Goal: Task Accomplishment & Management: Complete application form

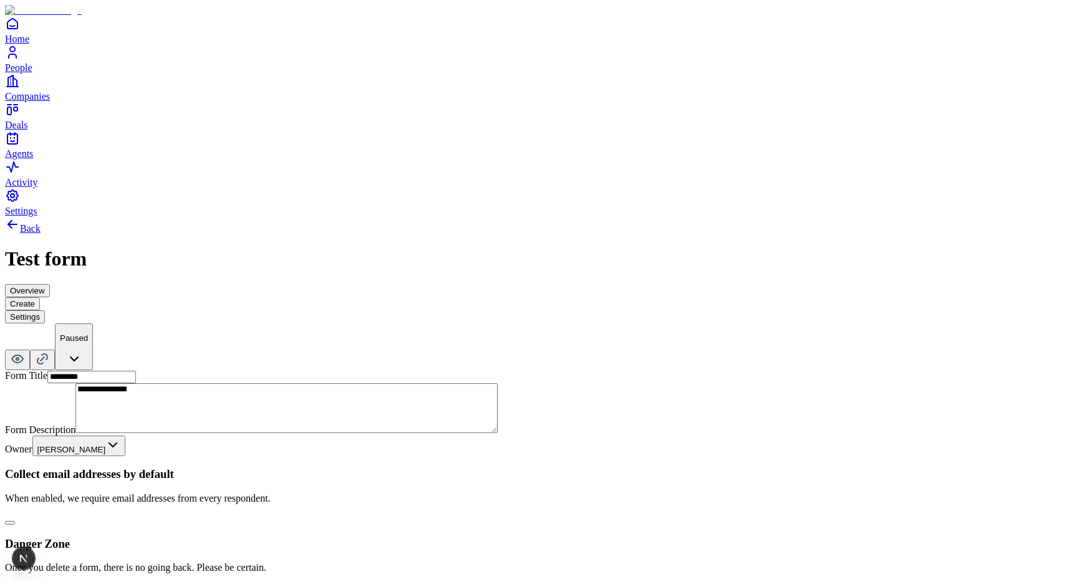
click at [40, 297] on button "Create" at bounding box center [22, 303] width 35 height 13
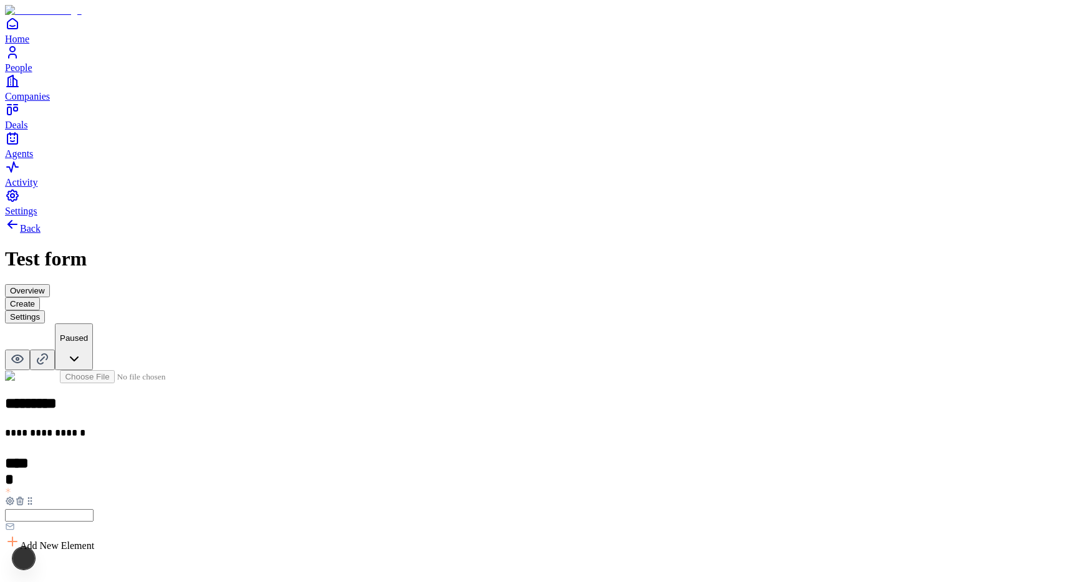
click at [94, 509] on input "text" at bounding box center [49, 515] width 89 height 12
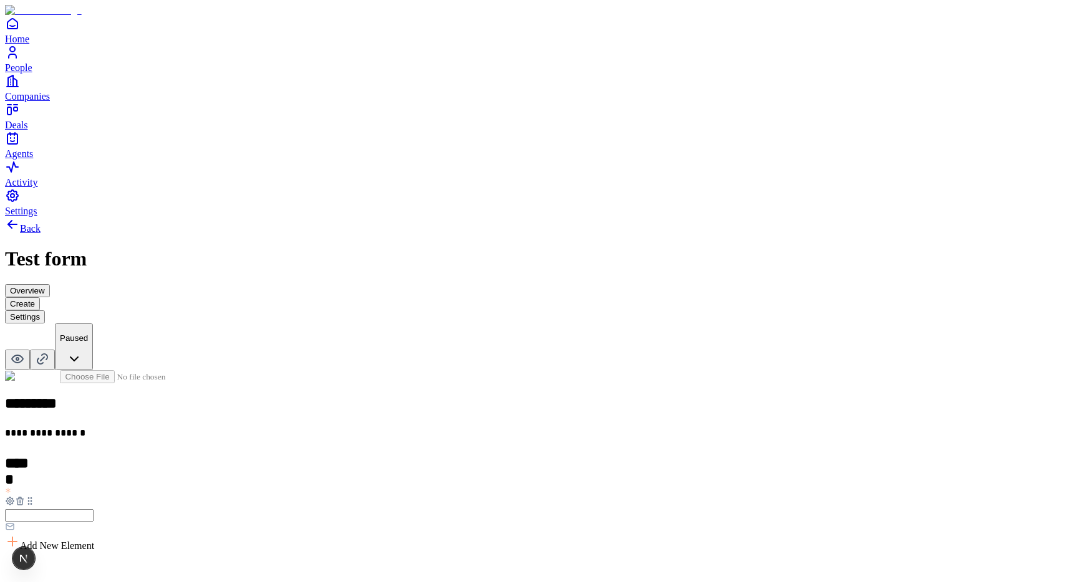
click at [418, 564] on h2 at bounding box center [538, 572] width 1067 height 16
click at [564, 370] on div "**********" at bounding box center [538, 406] width 1067 height 73
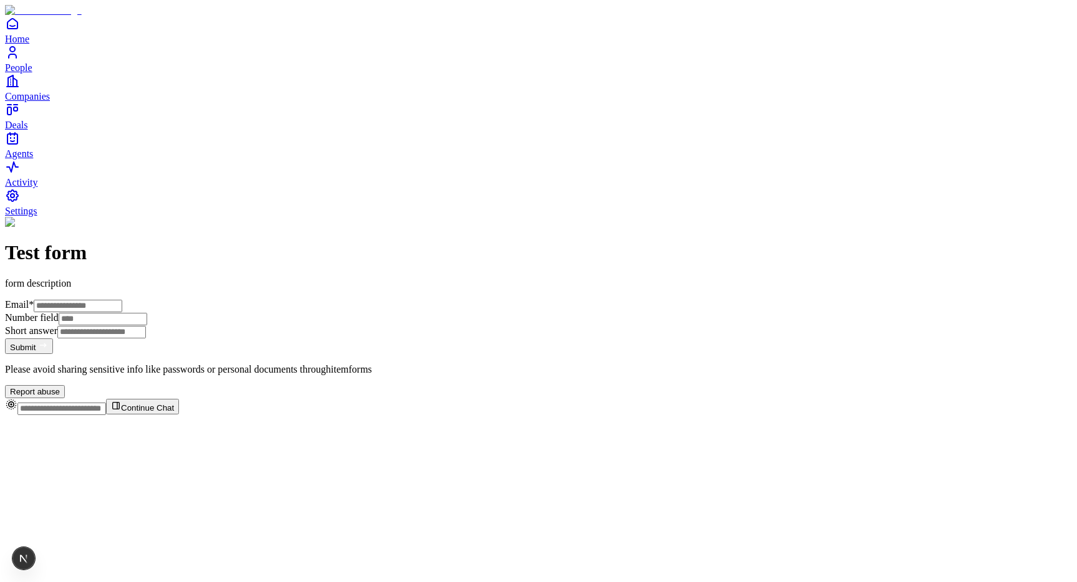
click at [122, 300] on input "Email *" at bounding box center [78, 306] width 89 height 12
type input "**********"
click at [281, 310] on div "**********" at bounding box center [538, 307] width 1067 height 181
click at [147, 313] on input "Number field" at bounding box center [103, 319] width 89 height 12
type input "*"
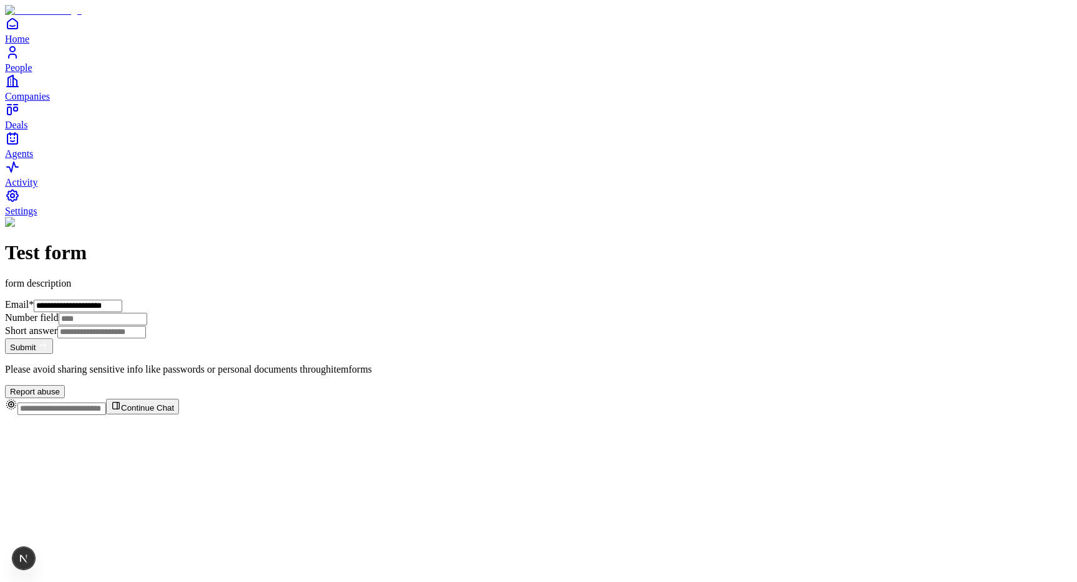
click at [683, 378] on div "**********" at bounding box center [538, 307] width 1067 height 181
click at [53, 354] on button "Submit" at bounding box center [29, 347] width 48 height 16
click at [50, 464] on icon "Notifications (F8)" at bounding box center [42, 457] width 15 height 15
drag, startPoint x: 395, startPoint y: 175, endPoint x: 443, endPoint y: 176, distance: 47.4
click at [443, 278] on p "form description" at bounding box center [538, 283] width 1067 height 11
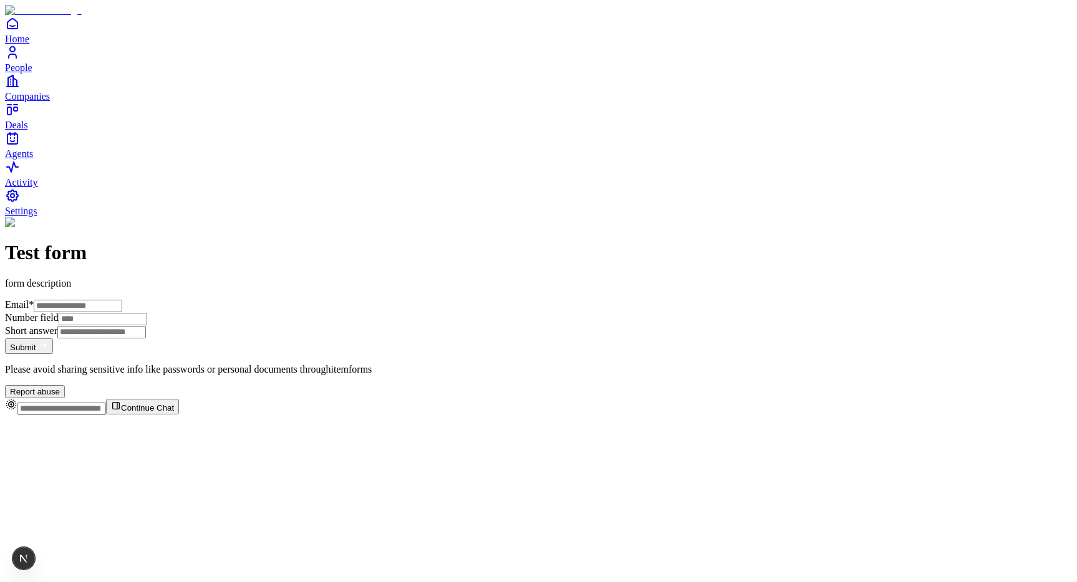
click at [122, 300] on input "Email *" at bounding box center [78, 306] width 89 height 12
type input "**********"
click at [147, 313] on input "Number field" at bounding box center [103, 319] width 89 height 12
type input "*"
click at [53, 354] on button "Submit" at bounding box center [29, 347] width 48 height 16
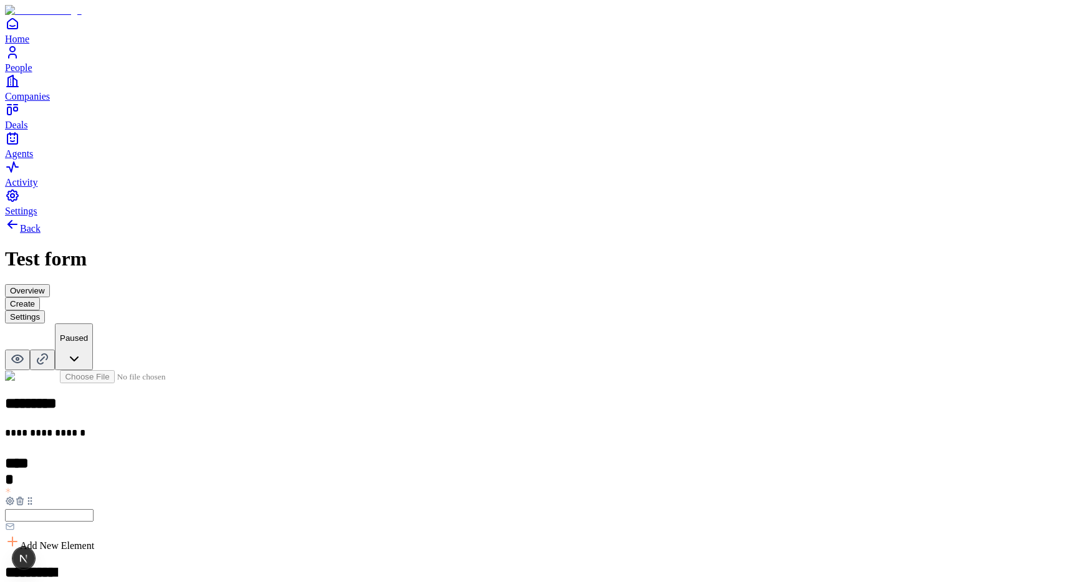
click at [469, 469] on div "Multiple choice" at bounding box center [431, 474] width 76 height 11
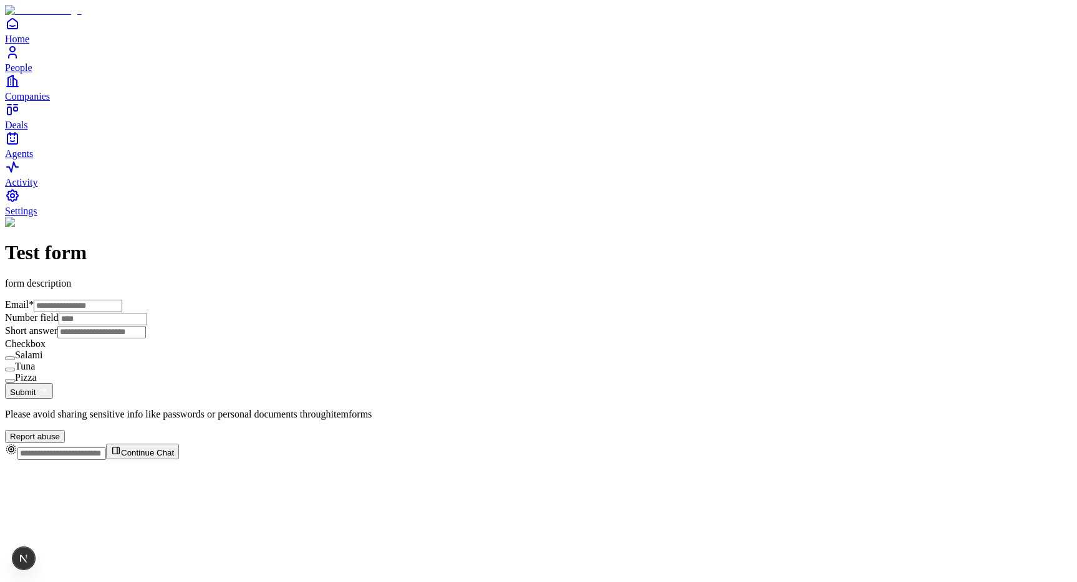
scroll to position [87, 0]
click at [15, 360] on button "Salami" at bounding box center [10, 359] width 10 height 4
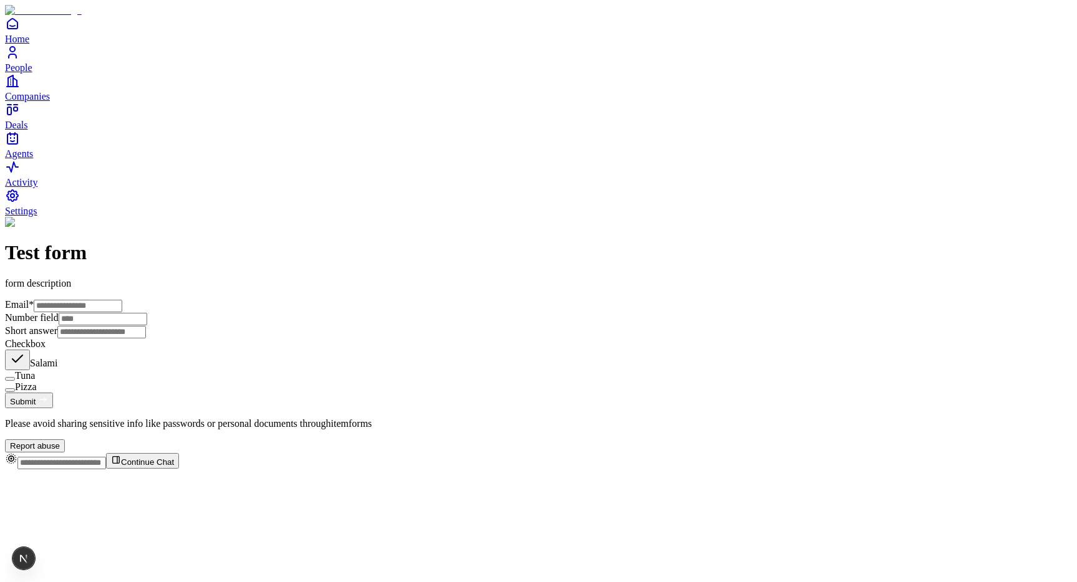
click at [15, 381] on button "Tuna" at bounding box center [10, 379] width 10 height 4
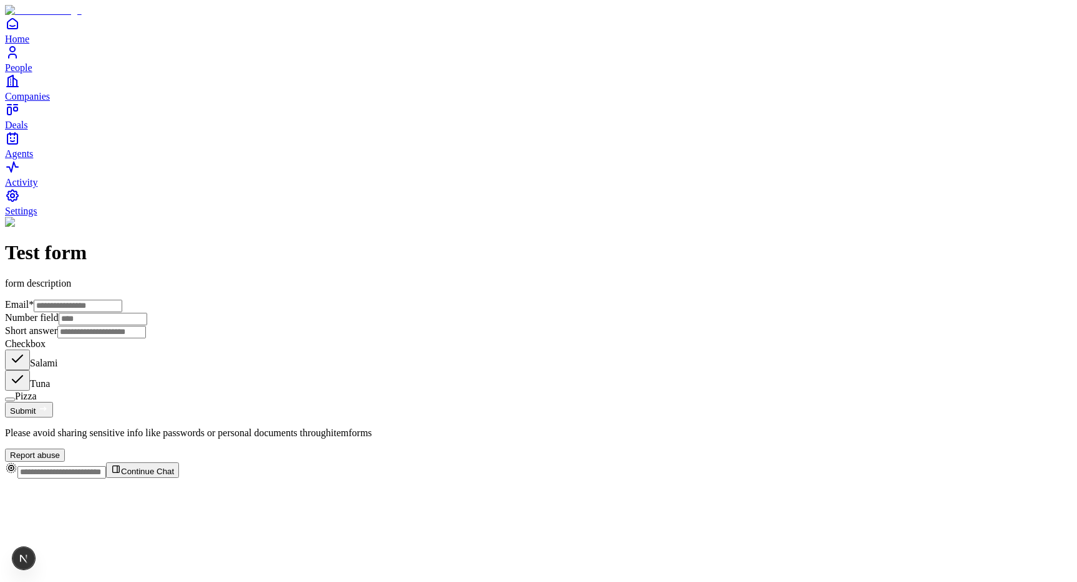
type button "on"
click at [53, 418] on button "Submit" at bounding box center [29, 410] width 48 height 16
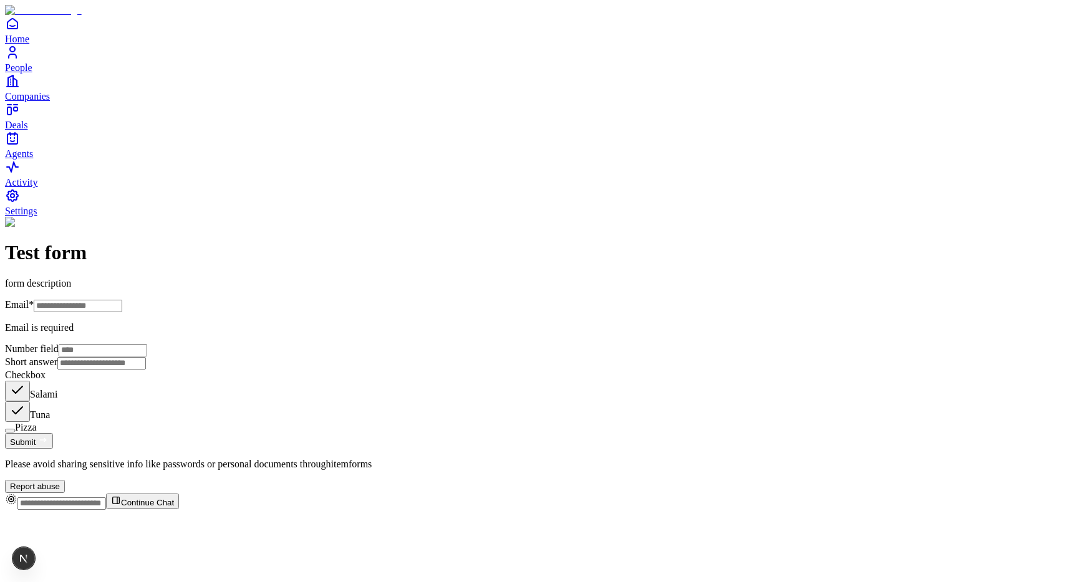
click at [122, 300] on input "Email *" at bounding box center [78, 306] width 89 height 12
type input "**********"
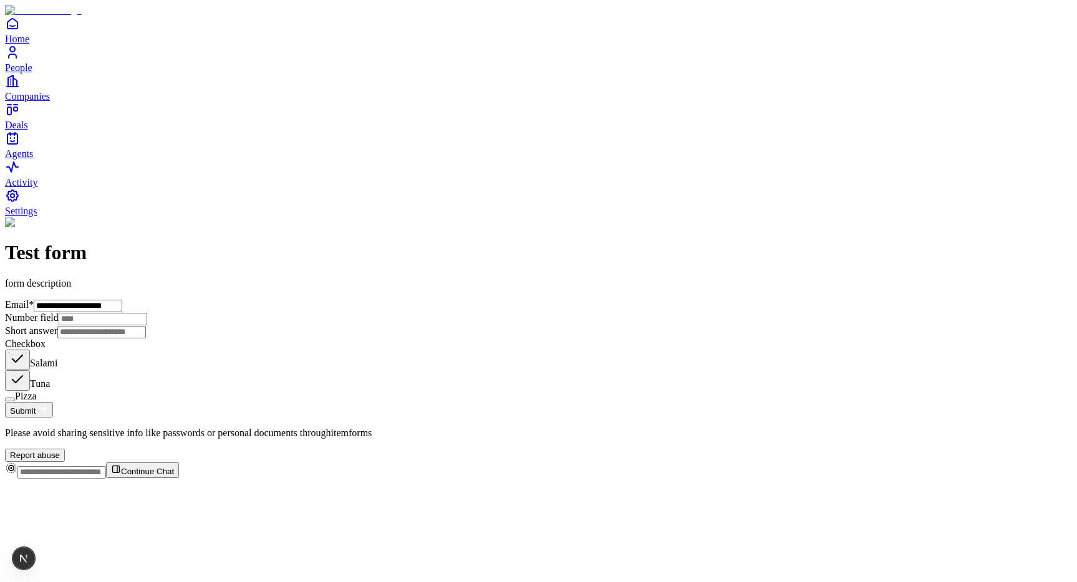
click at [147, 313] on input "Number field" at bounding box center [103, 319] width 89 height 12
type input "*"
click at [53, 418] on button "Submit" at bounding box center [29, 410] width 48 height 16
click at [779, 262] on div "**********" at bounding box center [538, 339] width 1067 height 245
click at [53, 418] on button "Submit" at bounding box center [29, 410] width 48 height 16
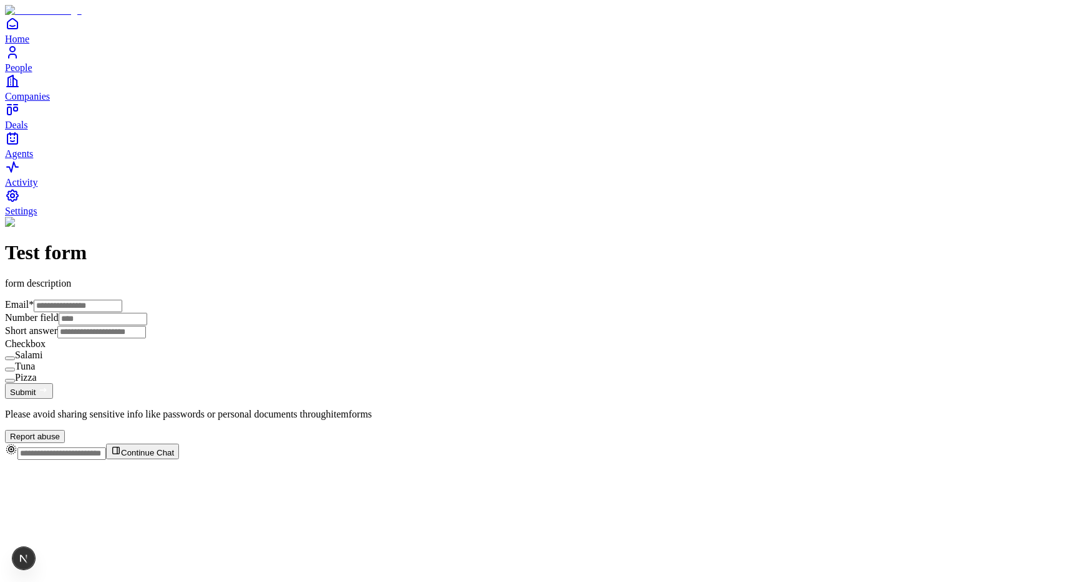
click at [122, 300] on input "Email *" at bounding box center [78, 306] width 89 height 12
type input "**********"
click at [147, 313] on input "Number field" at bounding box center [103, 319] width 89 height 12
type input "*"
click at [15, 360] on button "Salami" at bounding box center [10, 359] width 10 height 4
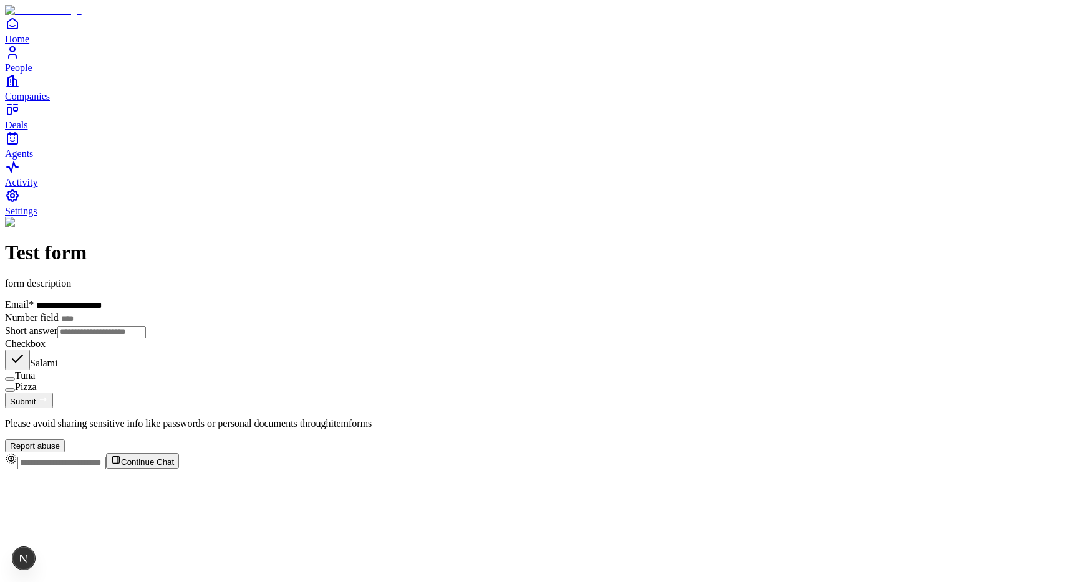
scroll to position [87, 0]
click at [53, 408] on button "Submit" at bounding box center [29, 401] width 48 height 16
click at [48, 405] on icon "submit" at bounding box center [43, 400] width 10 height 10
click at [630, 407] on div "**********" at bounding box center [538, 335] width 1067 height 236
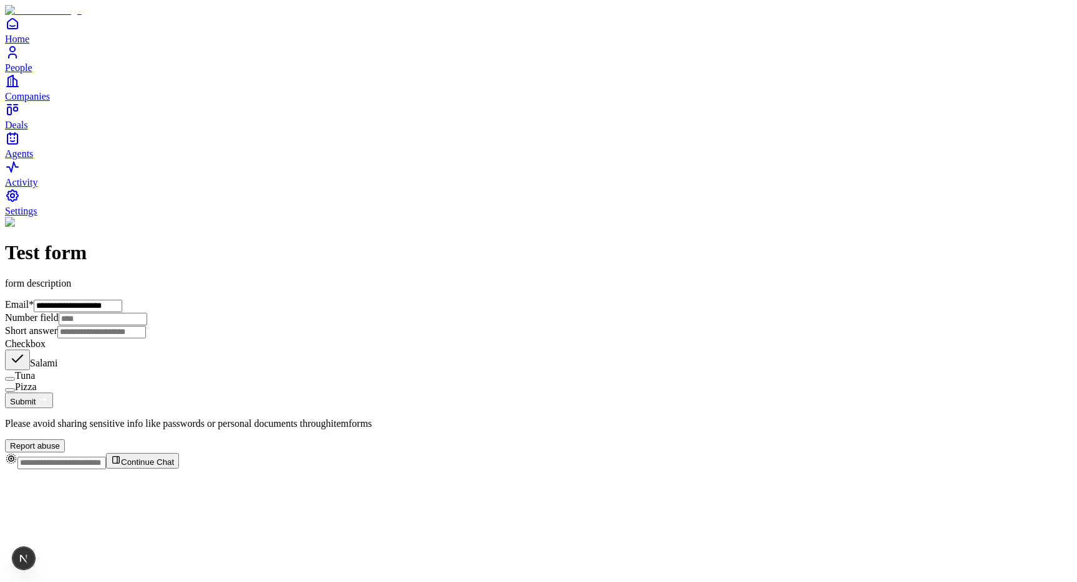
click at [53, 408] on button "Submit" at bounding box center [29, 401] width 48 height 16
click at [870, 320] on div "**********" at bounding box center [538, 335] width 1067 height 236
click at [53, 408] on button "Submit" at bounding box center [29, 401] width 48 height 16
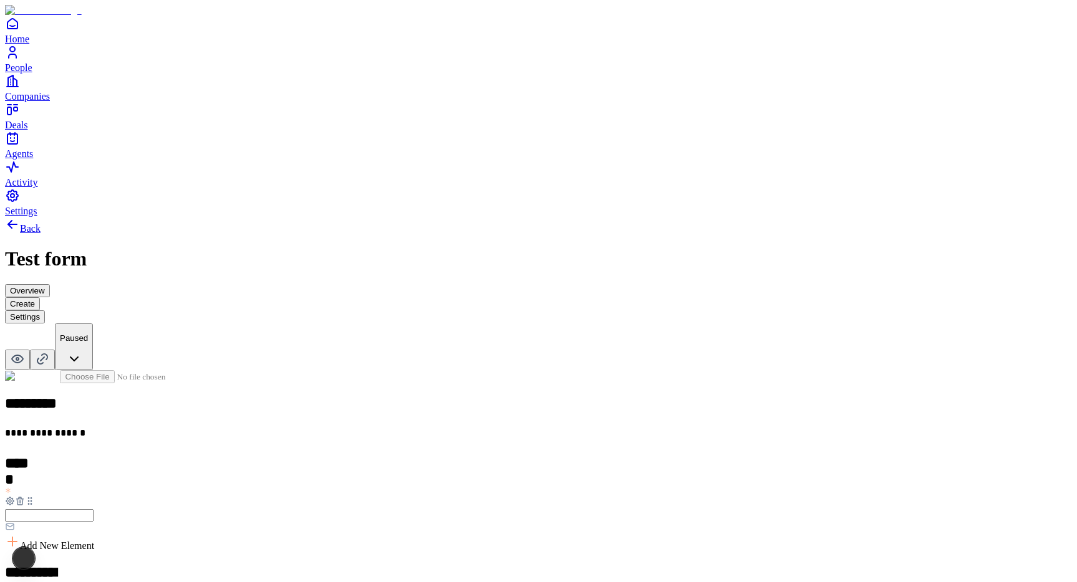
scroll to position [125, 0]
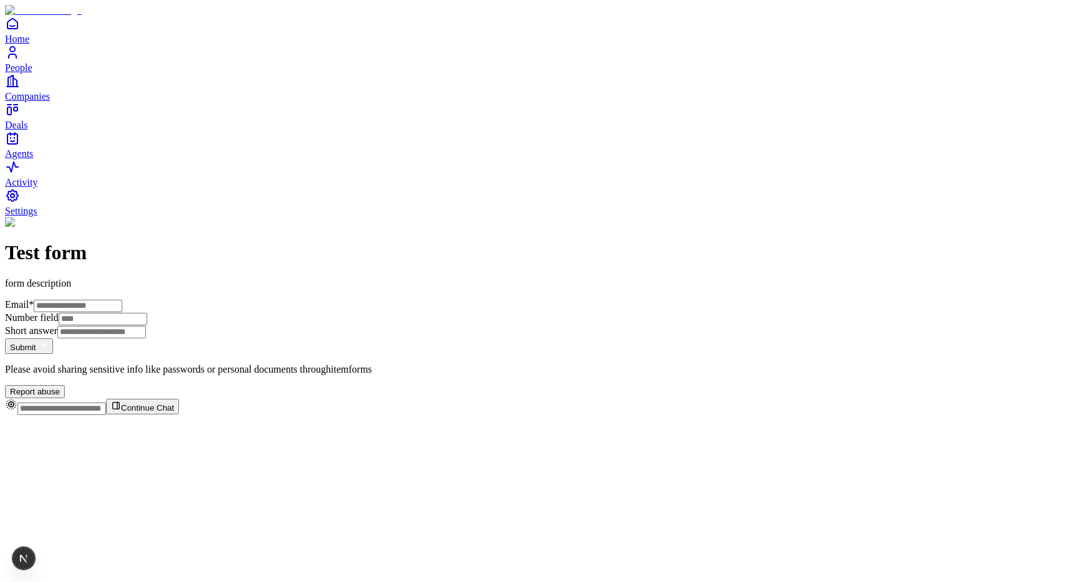
click at [122, 300] on input "Email *" at bounding box center [78, 306] width 89 height 12
type input "**********"
click at [147, 313] on input "Number field" at bounding box center [103, 319] width 89 height 12
type input "*"
click at [53, 354] on button "Submit" at bounding box center [29, 347] width 48 height 16
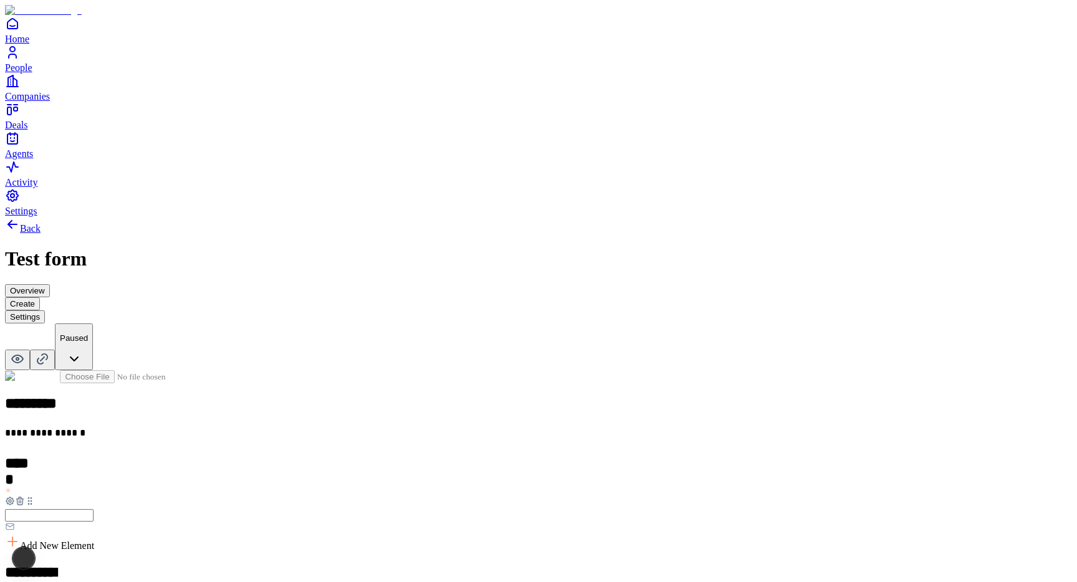
click at [469, 469] on div "Multiple choice" at bounding box center [431, 474] width 76 height 11
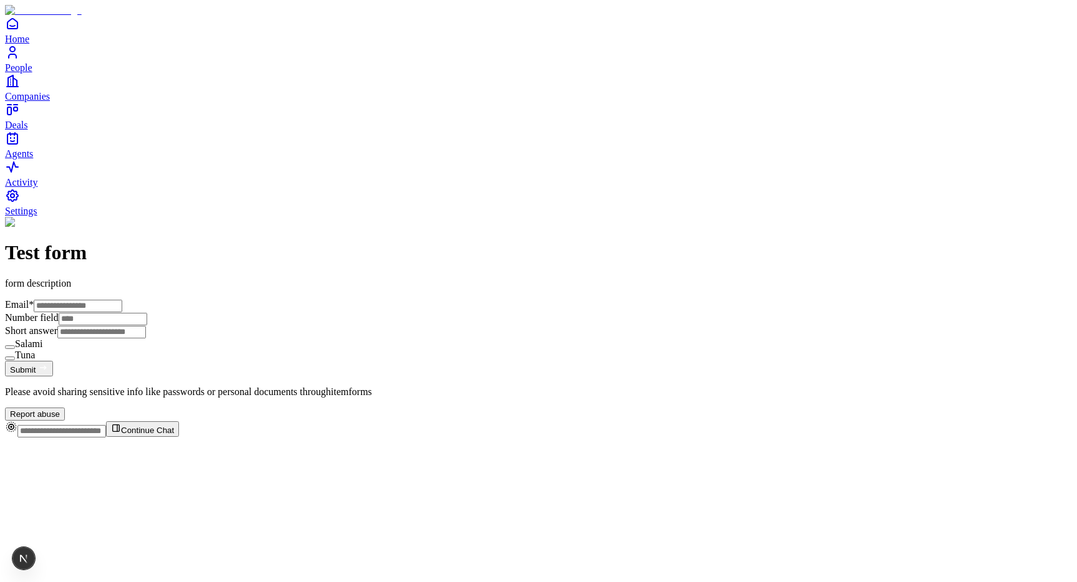
scroll to position [45, 0]
click at [15, 349] on button "Salami" at bounding box center [10, 347] width 10 height 4
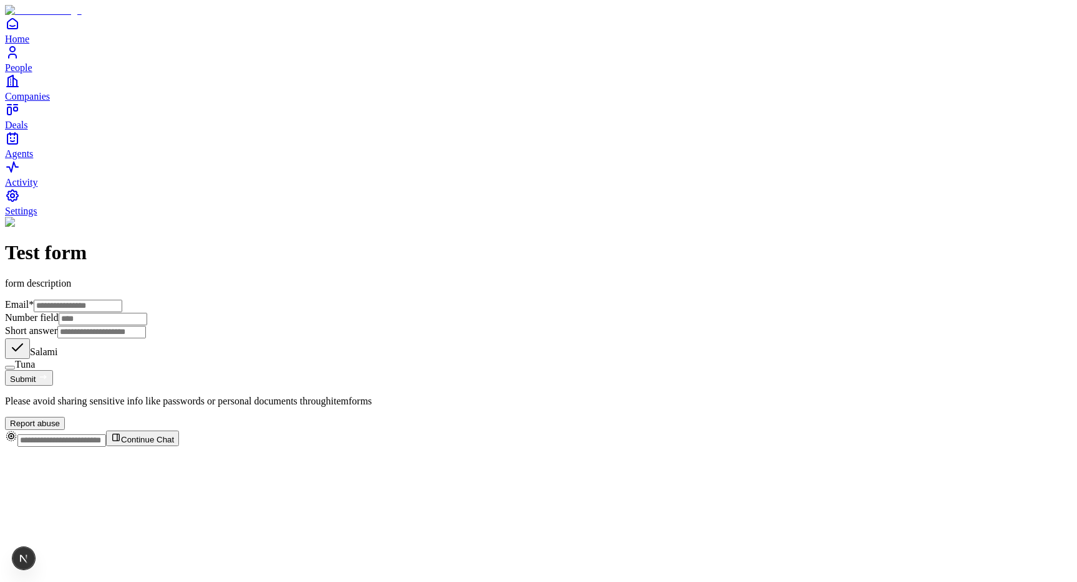
click at [30, 359] on button "Salami" at bounding box center [17, 349] width 25 height 21
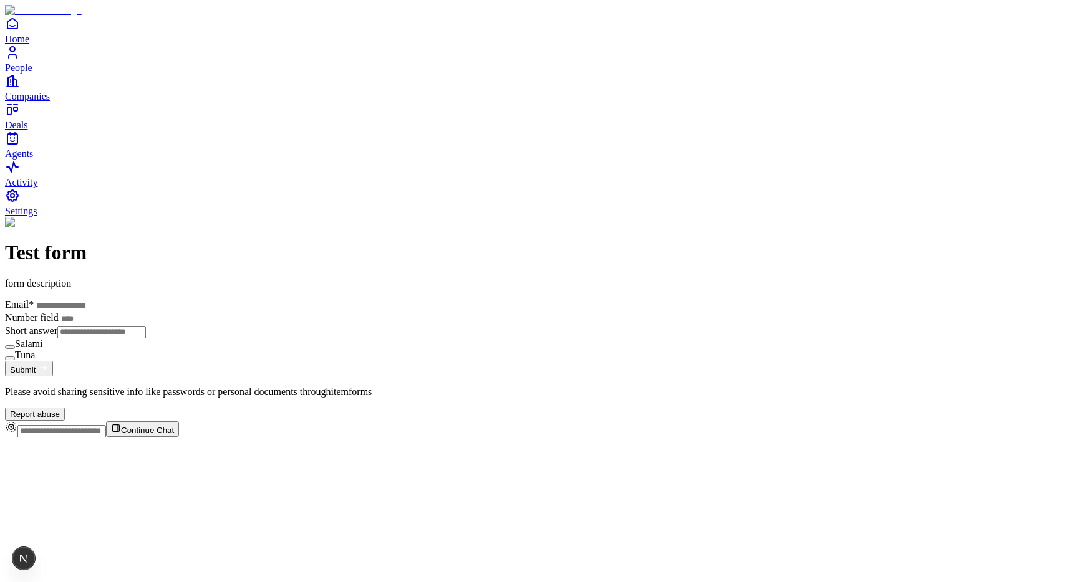
type button "on"
click at [53, 377] on button "Submit" at bounding box center [29, 369] width 48 height 16
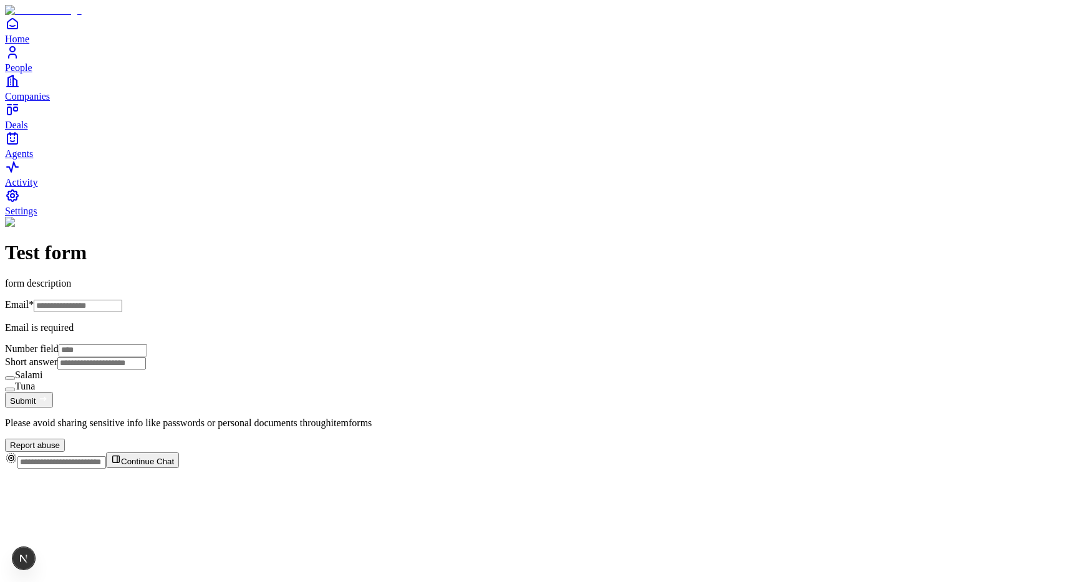
click at [122, 300] on input "Email *" at bounding box center [78, 306] width 89 height 12
type input "**********"
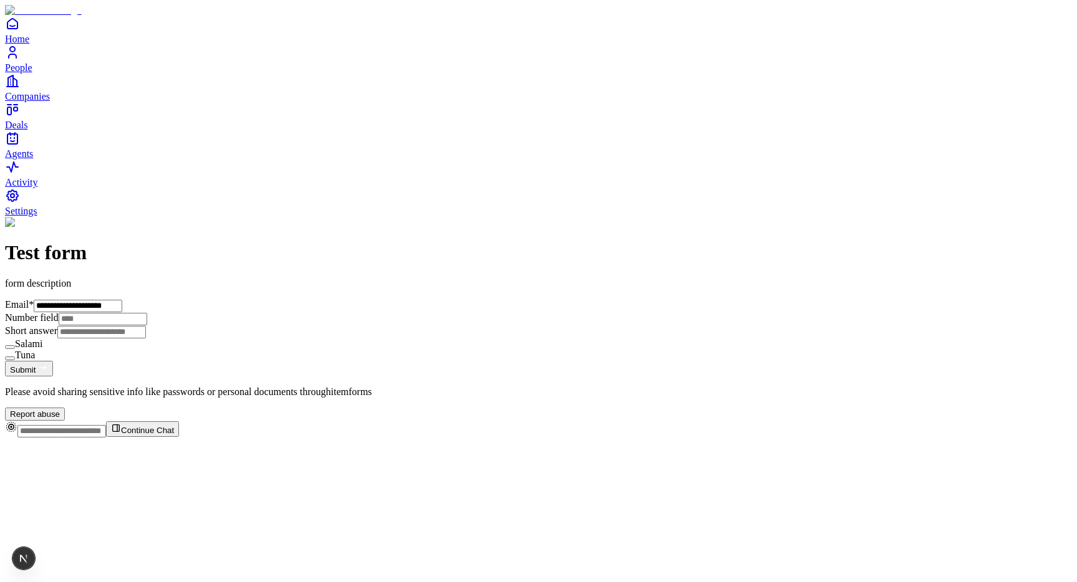
click at [745, 357] on div "**********" at bounding box center [538, 319] width 1067 height 204
click at [53, 377] on button "Submit" at bounding box center [29, 369] width 48 height 16
click at [15, 349] on button "on" at bounding box center [10, 347] width 10 height 4
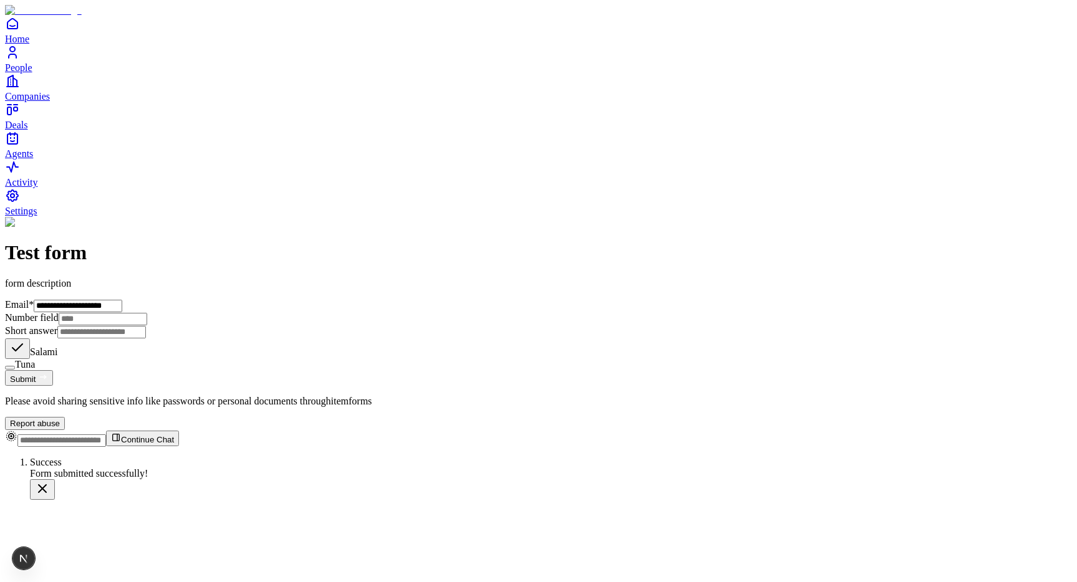
click at [15, 370] on button "Tuna" at bounding box center [10, 368] width 10 height 4
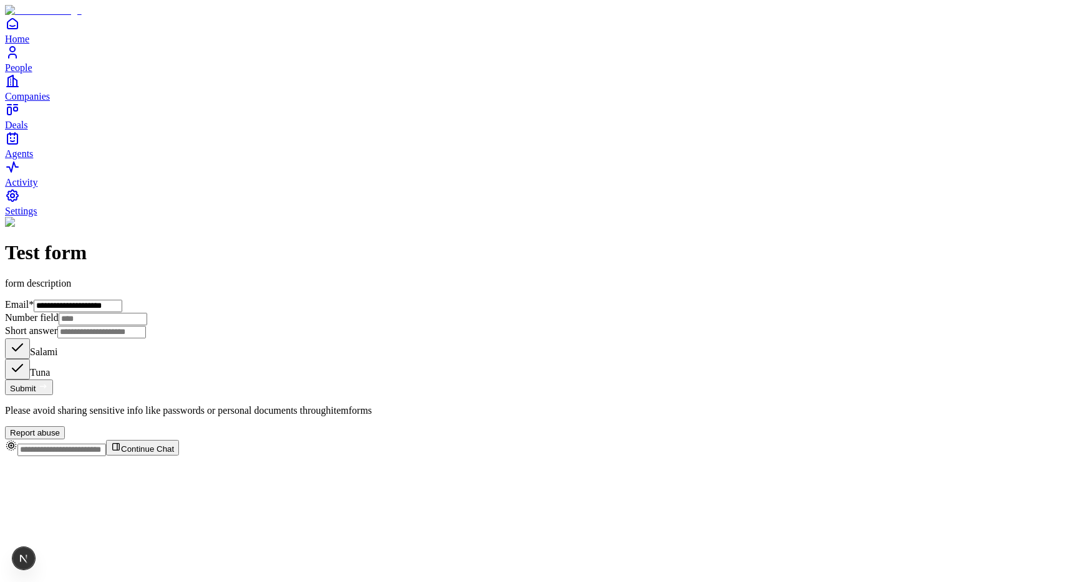
click at [53, 395] on button "Submit" at bounding box center [29, 388] width 48 height 16
click at [48, 392] on icon "submit" at bounding box center [43, 387] width 10 height 10
click at [147, 313] on input "Number field" at bounding box center [103, 319] width 89 height 12
type input "*"
click at [146, 335] on input "Short answer" at bounding box center [101, 332] width 89 height 12
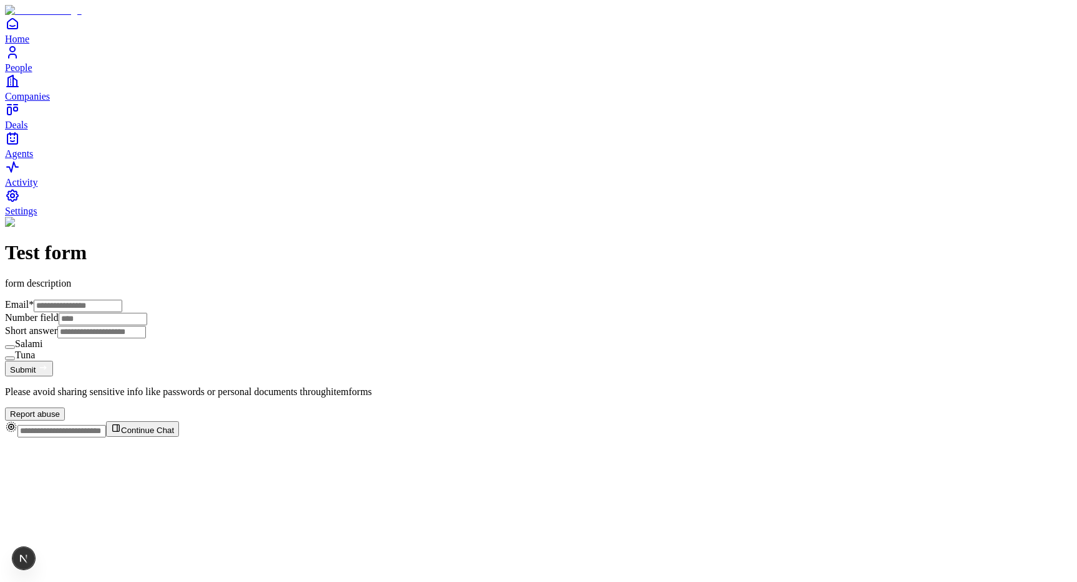
click at [122, 300] on input "Email *" at bounding box center [78, 306] width 89 height 12
type input "**********"
click at [147, 313] on input "Number field" at bounding box center [103, 319] width 89 height 12
type input "*"
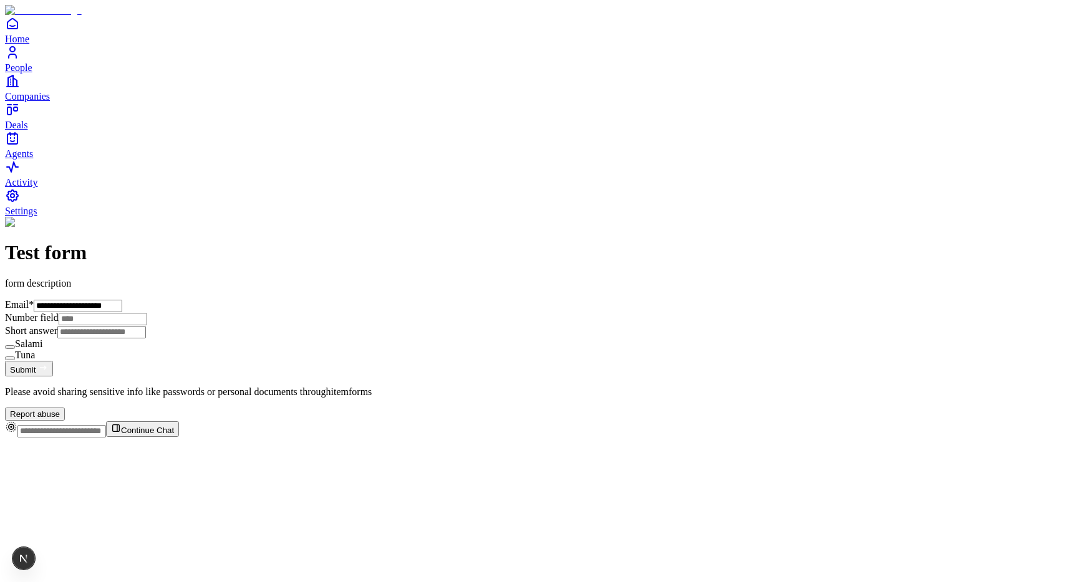
click at [146, 339] on input "Short answer" at bounding box center [101, 332] width 89 height 12
type input "**********"
click at [15, 349] on button "Salami" at bounding box center [10, 347] width 10 height 4
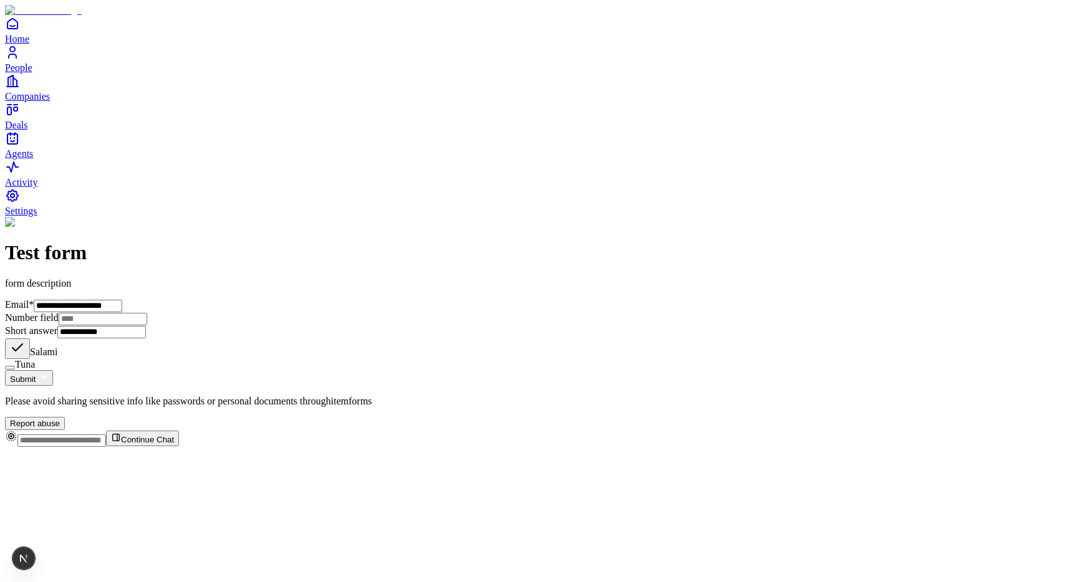
click at [53, 386] on button "Submit" at bounding box center [29, 378] width 48 height 16
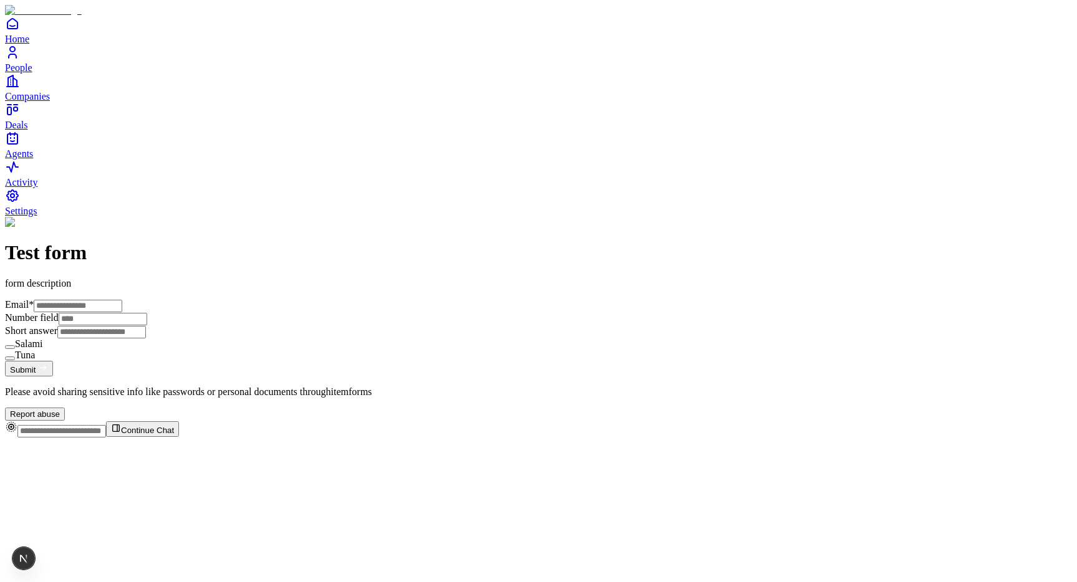
scroll to position [45, 0]
click at [122, 300] on input "Email *" at bounding box center [78, 306] width 89 height 12
type input "**********"
type input "*"
click at [15, 360] on button "Tuna" at bounding box center [10, 359] width 10 height 4
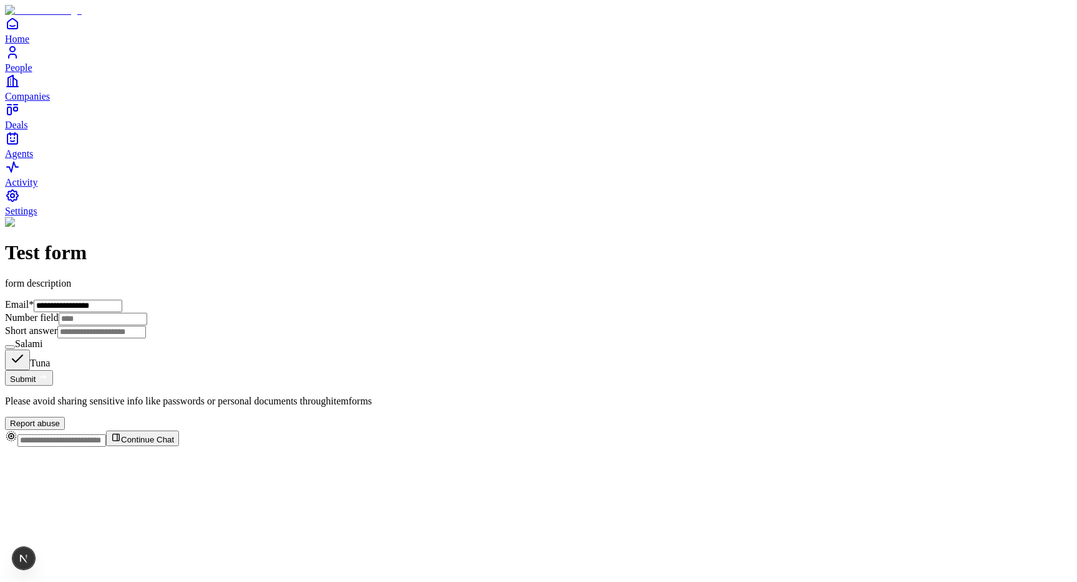
click at [146, 339] on input "Short answer" at bounding box center [101, 332] width 89 height 12
type input "**********"
click at [53, 386] on button "Submit" at bounding box center [29, 378] width 48 height 16
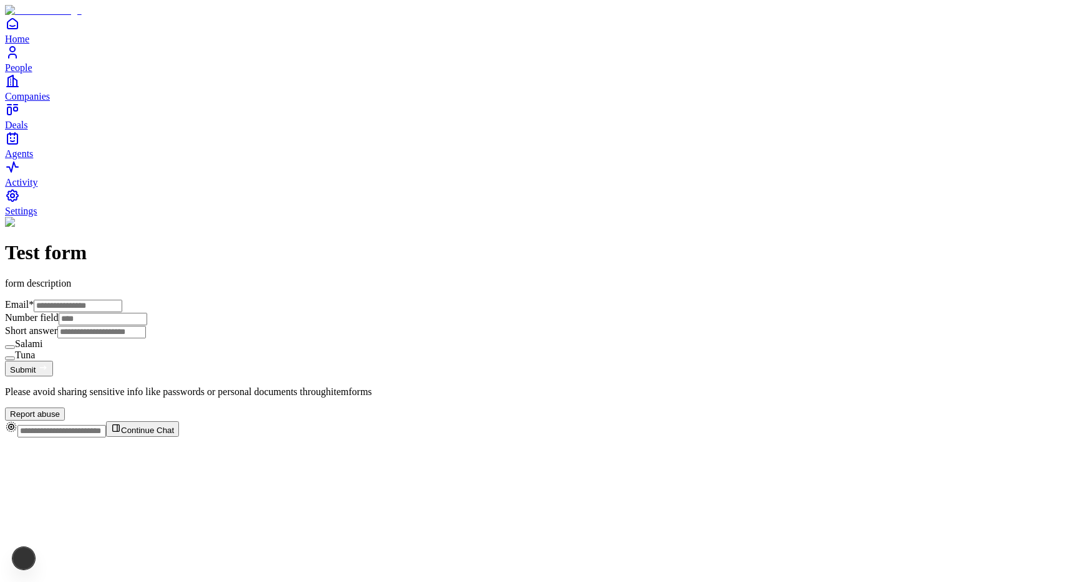
scroll to position [0, 0]
click at [31, 44] on link "Home" at bounding box center [538, 30] width 1067 height 28
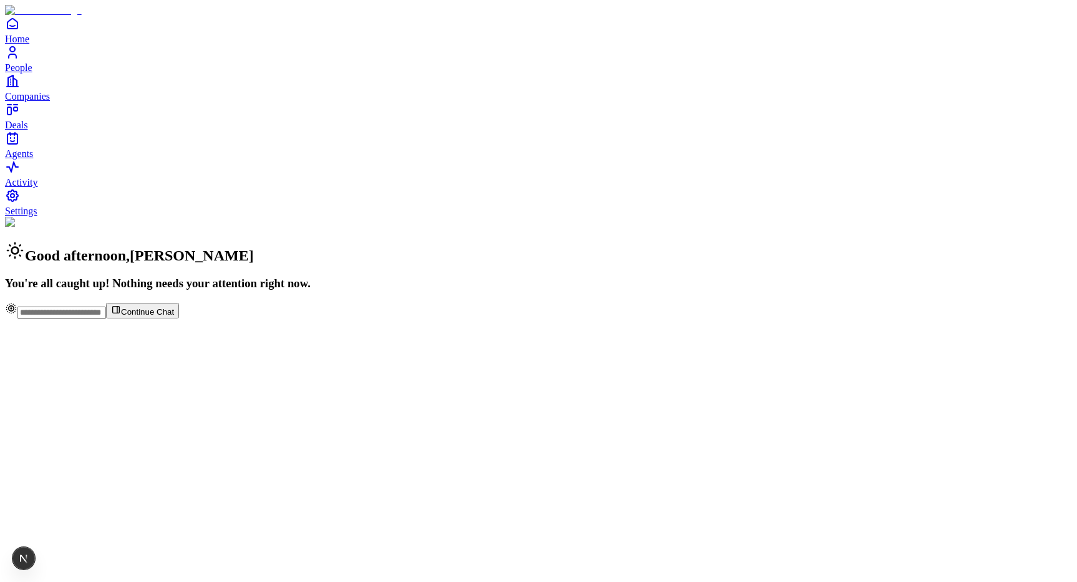
click at [32, 73] on span "People" at bounding box center [18, 67] width 27 height 11
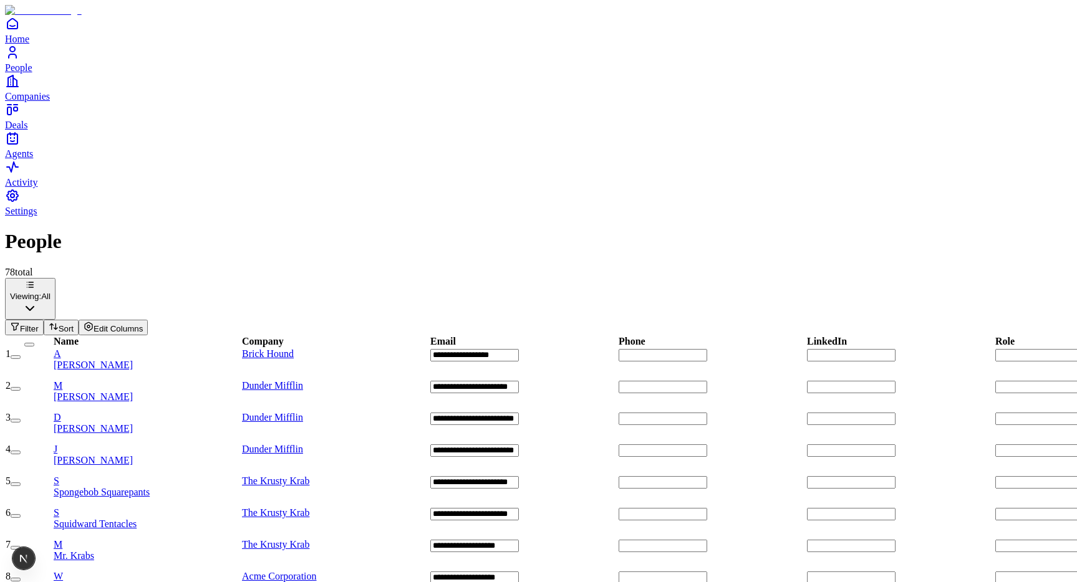
click at [19, 31] on icon "Home" at bounding box center [12, 23] width 15 height 15
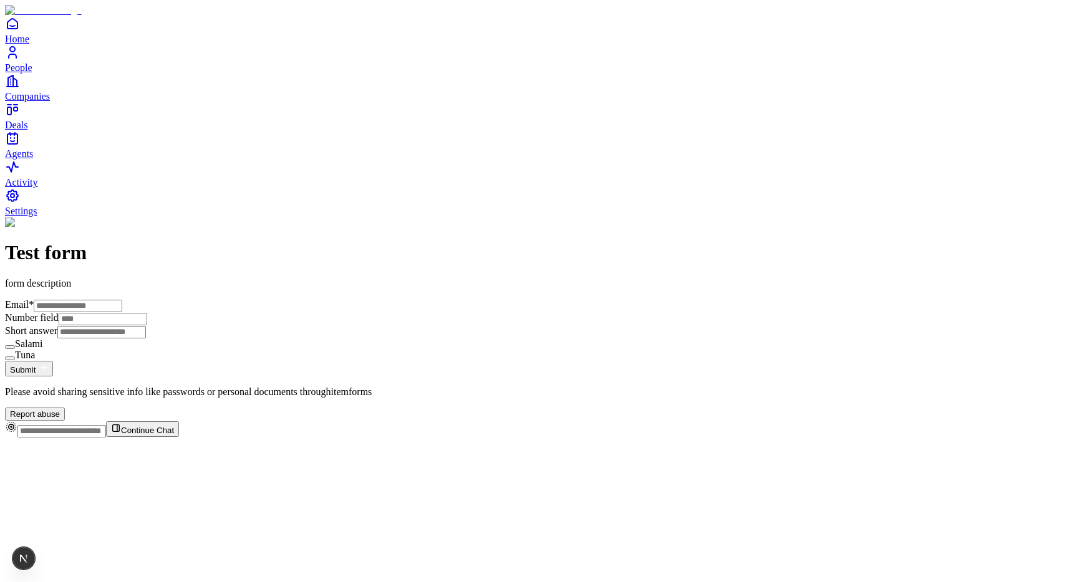
click at [37, 216] on span "Settings" at bounding box center [21, 211] width 32 height 11
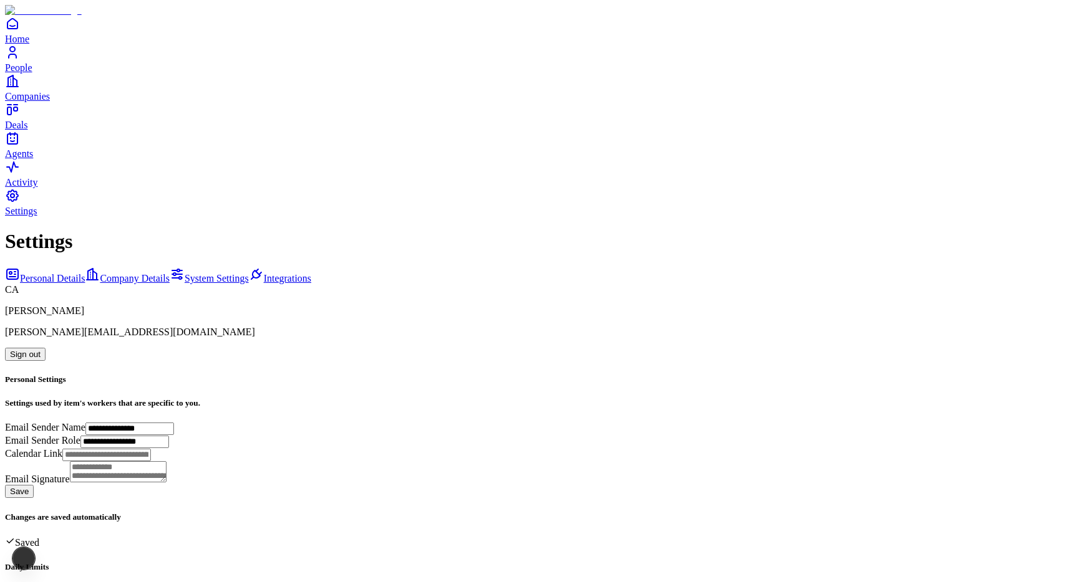
click at [46, 348] on button "Sign out" at bounding box center [25, 354] width 41 height 13
